Goal: Transaction & Acquisition: Subscribe to service/newsletter

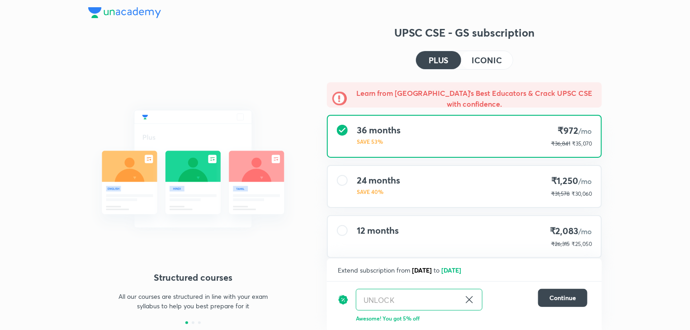
click at [470, 301] on icon at bounding box center [469, 300] width 11 height 11
